Goal: Navigation & Orientation: Find specific page/section

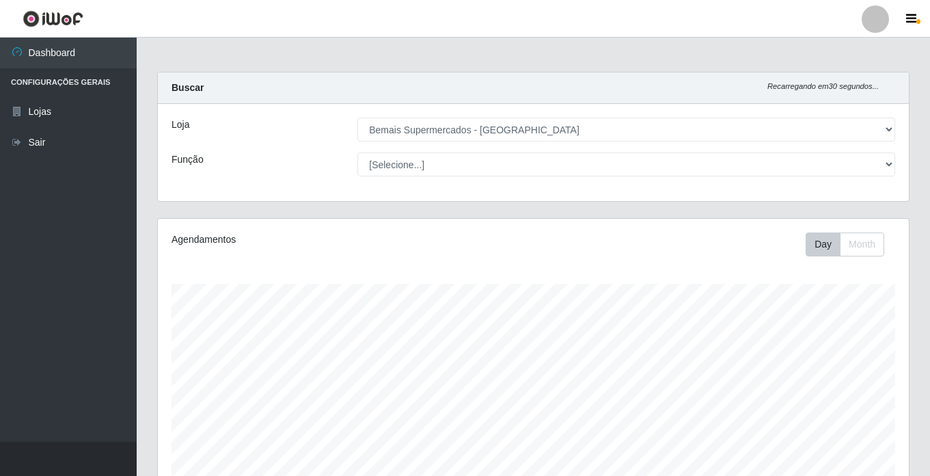
select select "250"
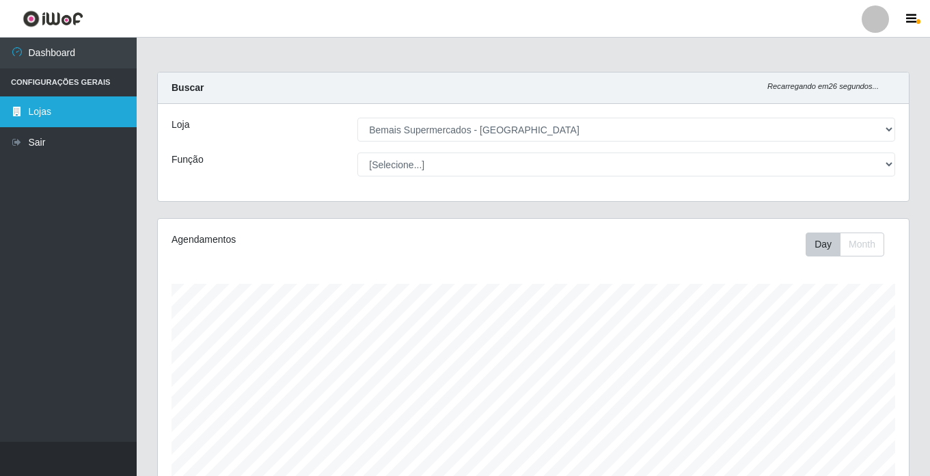
click at [70, 125] on link "Lojas" at bounding box center [68, 111] width 137 height 31
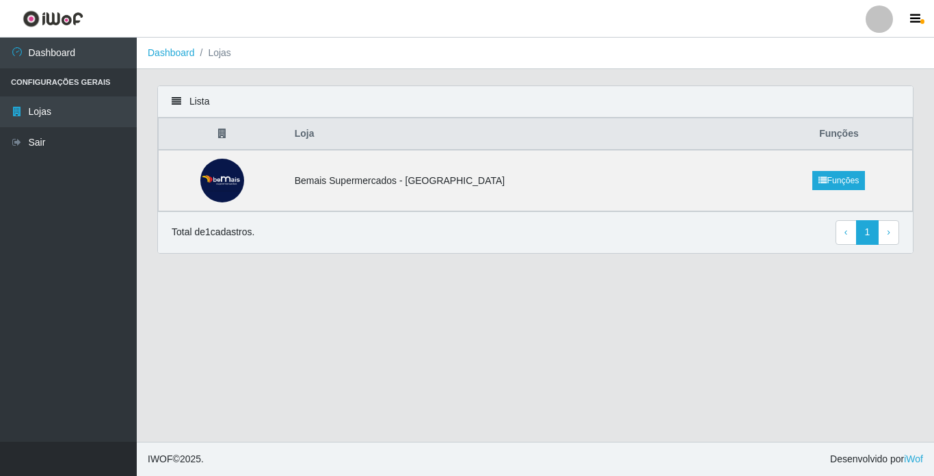
click at [94, 69] on li "Configurações Gerais" at bounding box center [68, 82] width 137 height 28
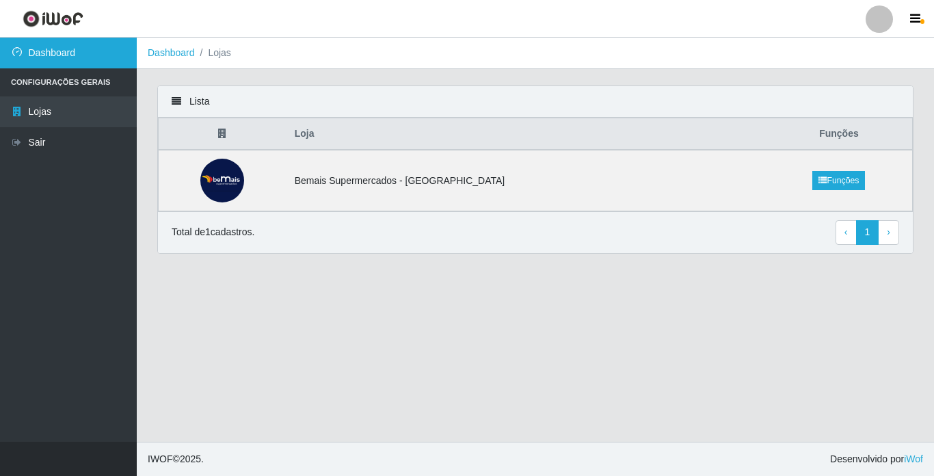
click at [85, 53] on link "Dashboard" at bounding box center [68, 53] width 137 height 31
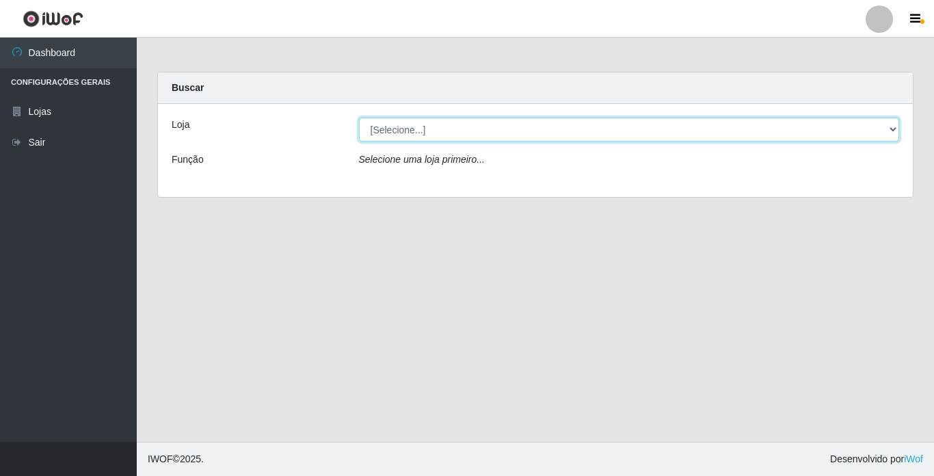
click at [488, 126] on select "[Selecione...] Bemais Supermercados - [GEOGRAPHIC_DATA]" at bounding box center [629, 130] width 541 height 24
select select "250"
click at [359, 118] on select "[Selecione...] Bemais Supermercados - [GEOGRAPHIC_DATA]" at bounding box center [629, 130] width 541 height 24
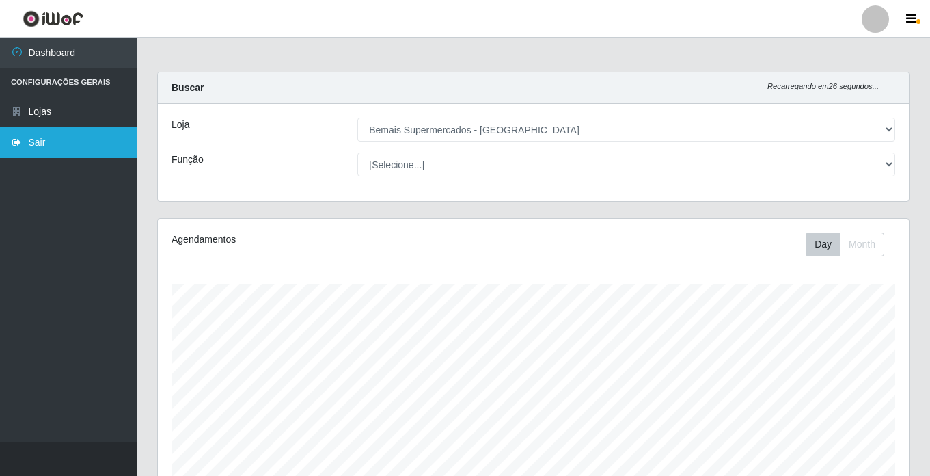
click at [82, 143] on link "Sair" at bounding box center [68, 142] width 137 height 31
